Goal: Information Seeking & Learning: Learn about a topic

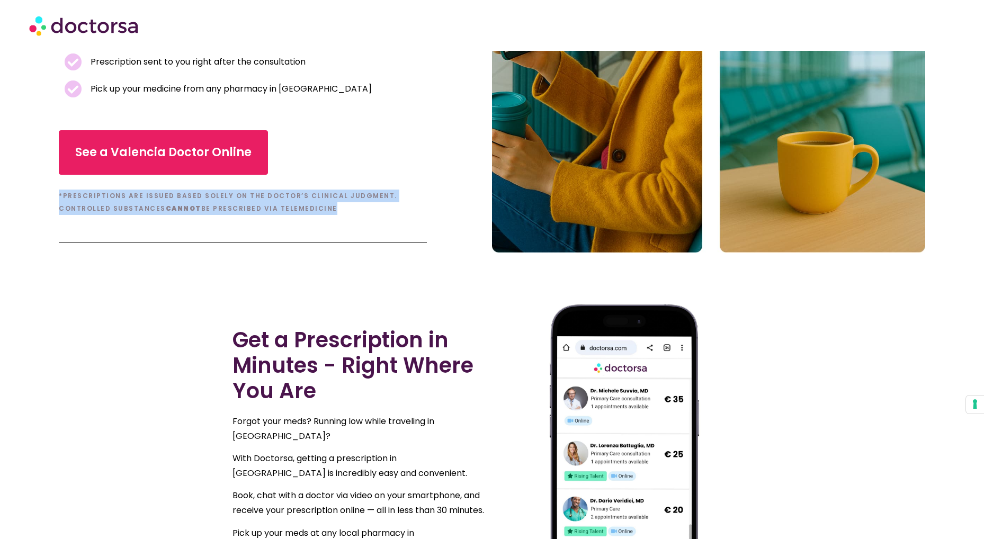
scroll to position [308, 0]
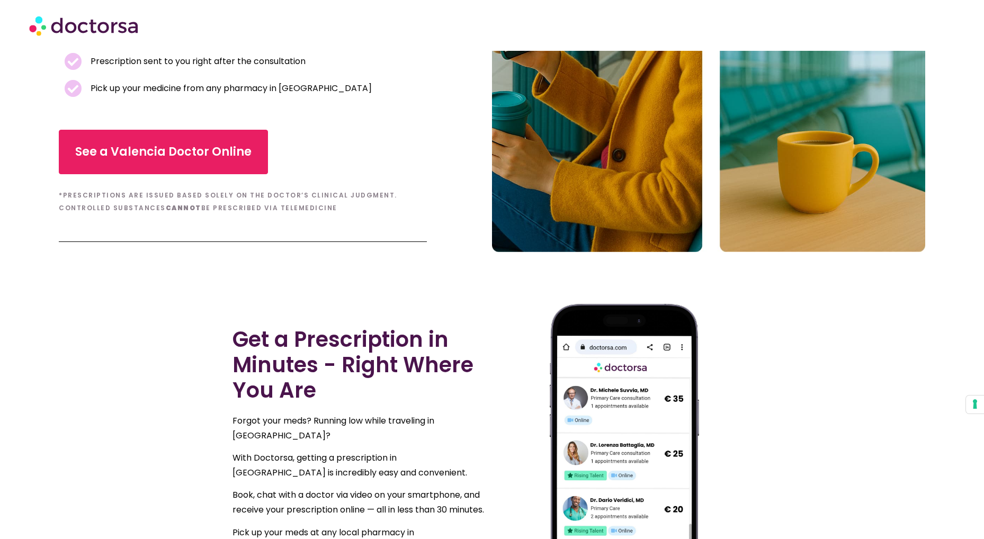
click at [94, 324] on section "Get a Prescription in Minutes - Right Where You Are Forgot your meds? Running l…" at bounding box center [492, 444] width 984 height 345
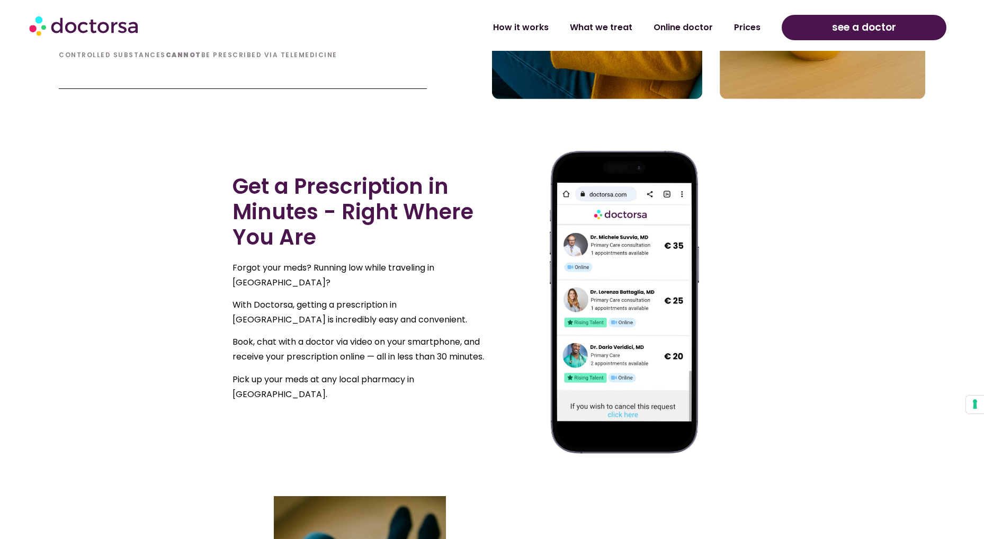
scroll to position [564, 0]
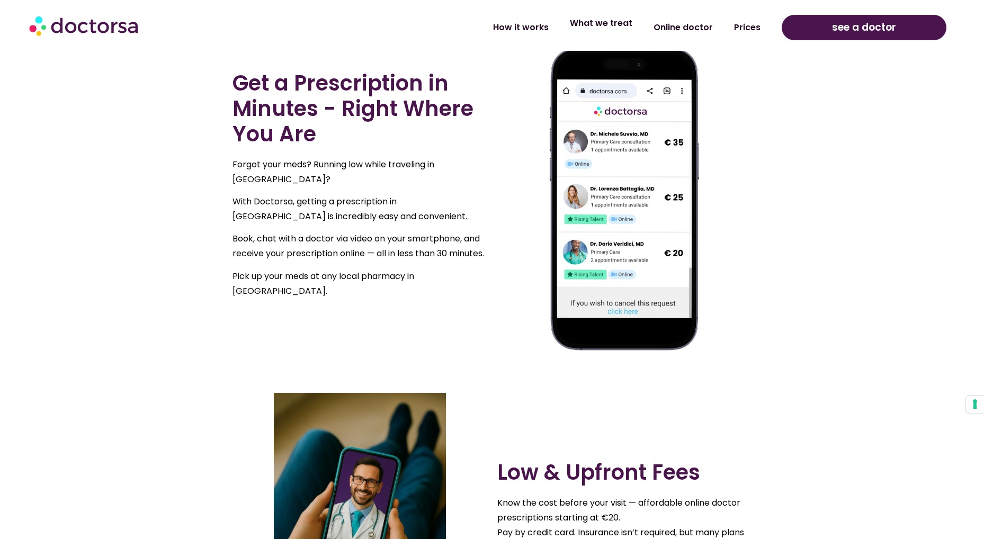
click at [586, 23] on link "What we treat" at bounding box center [601, 23] width 84 height 24
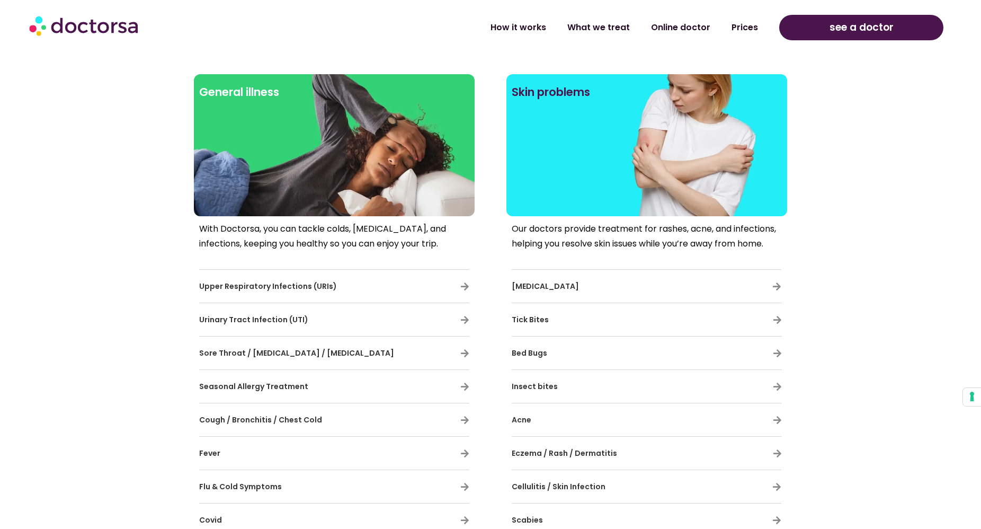
scroll to position [510, 0]
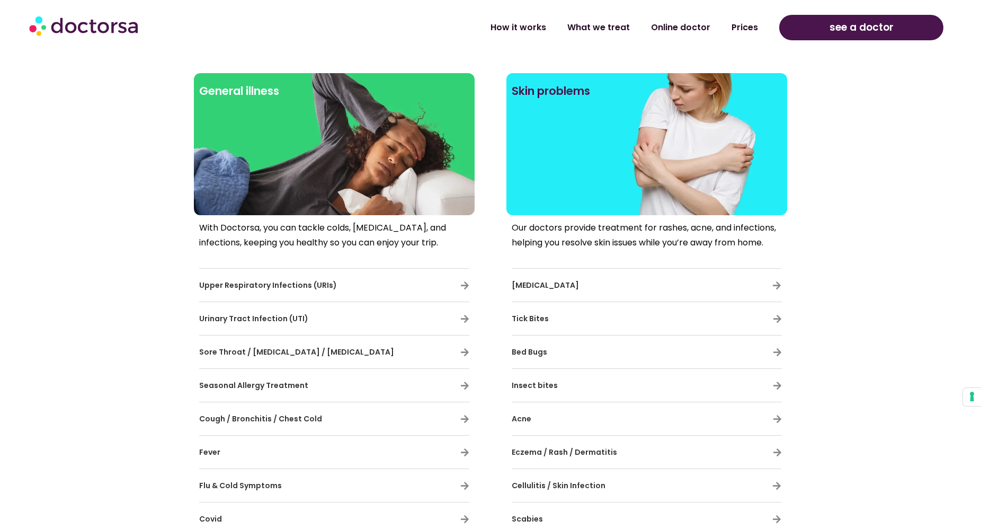
click at [834, 295] on section "General illness With Doctorsa, you can tackle colds, allergies, and infections,…" at bounding box center [490, 487] width 981 height 839
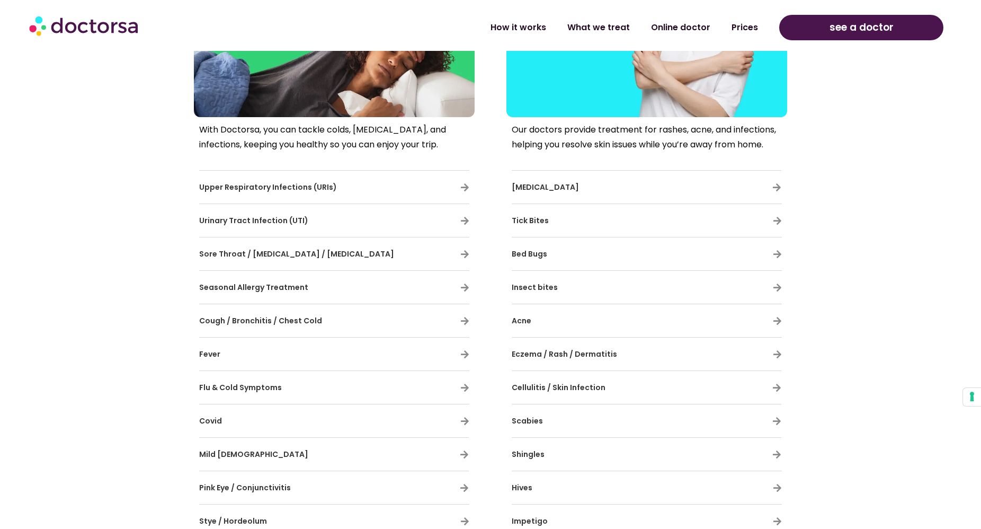
scroll to position [569, 0]
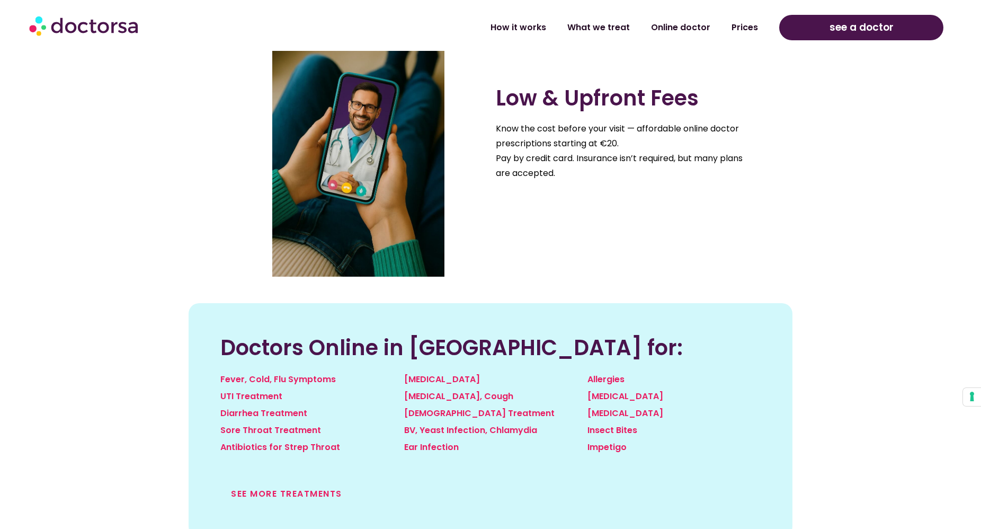
scroll to position [954, 0]
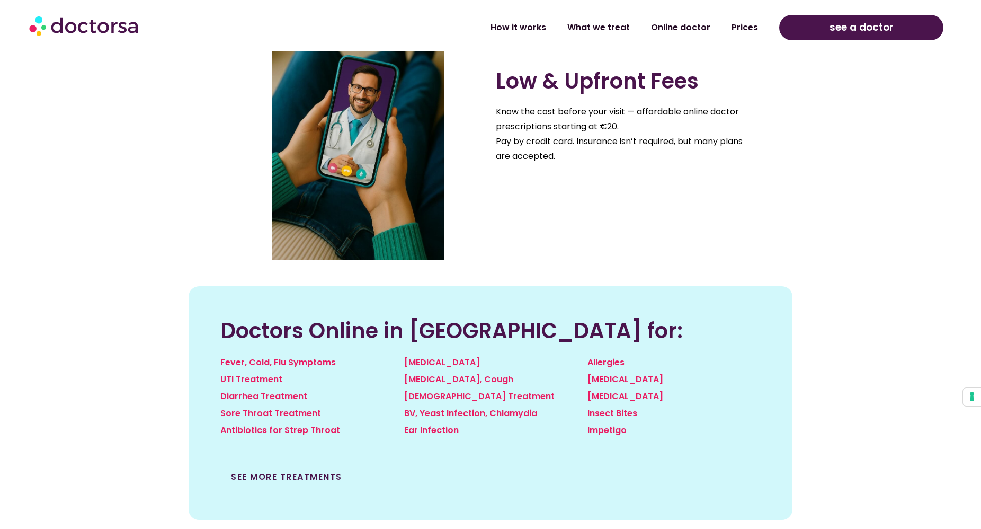
click at [296, 481] on link "See more treatments" at bounding box center [286, 476] width 111 height 12
